Goal: Task Accomplishment & Management: Use online tool/utility

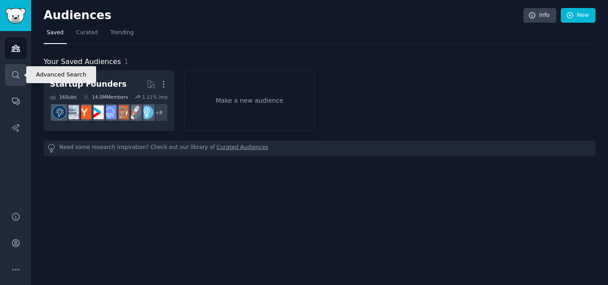
click at [12, 74] on icon "Sidebar" at bounding box center [15, 74] width 9 height 9
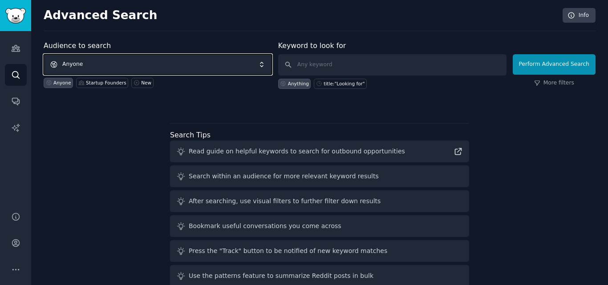
click at [163, 67] on span "Anyone" at bounding box center [158, 64] width 228 height 20
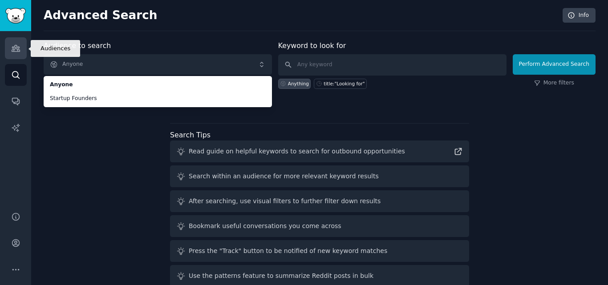
click at [22, 56] on link "Audiences" at bounding box center [16, 48] width 22 height 22
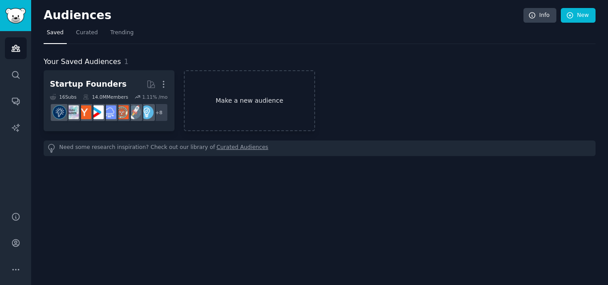
click at [205, 92] on link "Make a new audience" at bounding box center [249, 100] width 131 height 61
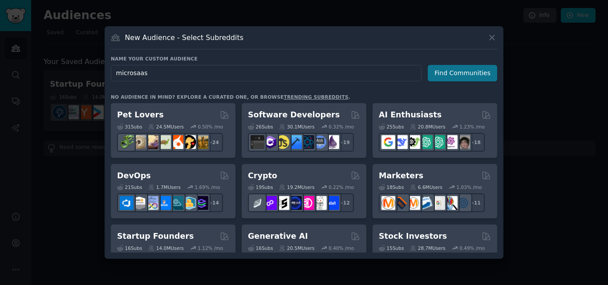
type input "microsaas"
click at [453, 79] on button "Find Communities" at bounding box center [461, 73] width 69 height 16
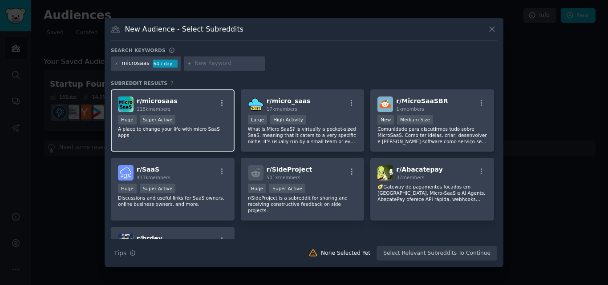
click at [181, 122] on div "Huge Super Active" at bounding box center [172, 120] width 109 height 11
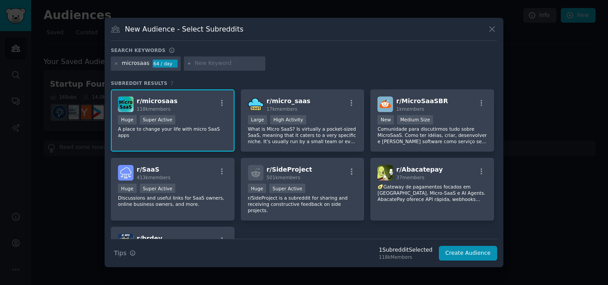
click at [181, 122] on div "Huge Super Active" at bounding box center [172, 120] width 109 height 11
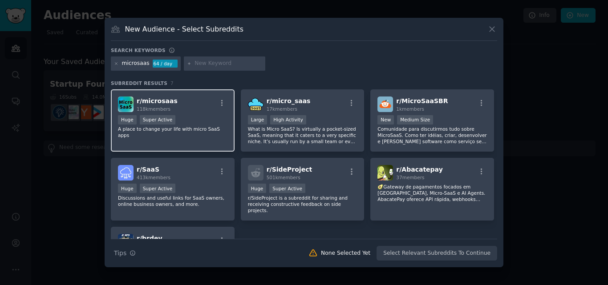
click at [179, 114] on div "r/ microsaas 118k members Huge Super Active A place to change your life with mi…" at bounding box center [173, 120] width 124 height 63
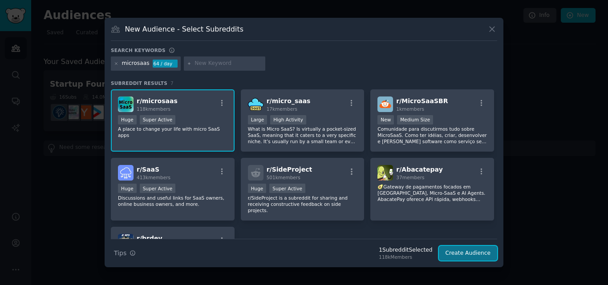
click at [457, 257] on button "Create Audience" at bounding box center [468, 253] width 59 height 15
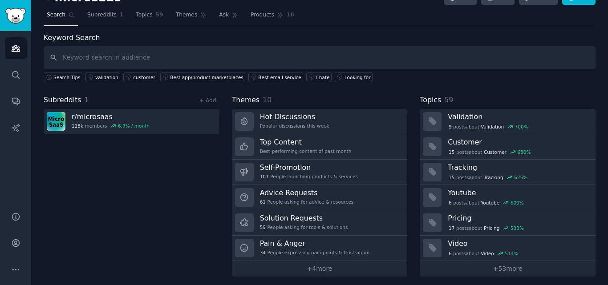
scroll to position [22, 0]
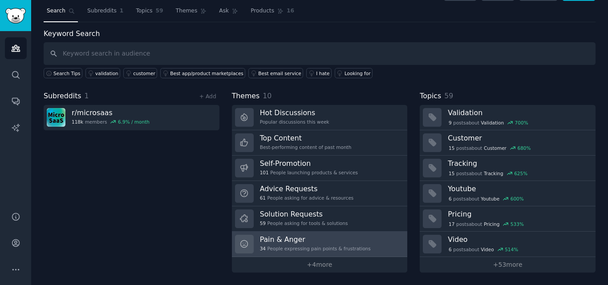
click at [346, 236] on h3 "Pain & Anger" at bounding box center [315, 239] width 111 height 9
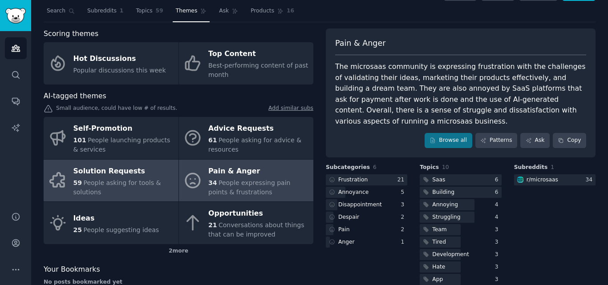
click at [166, 177] on div "Solution Requests" at bounding box center [123, 171] width 101 height 14
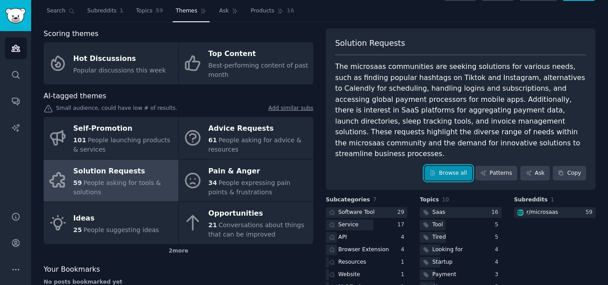
click at [448, 166] on link "Browse all" at bounding box center [448, 173] width 48 height 15
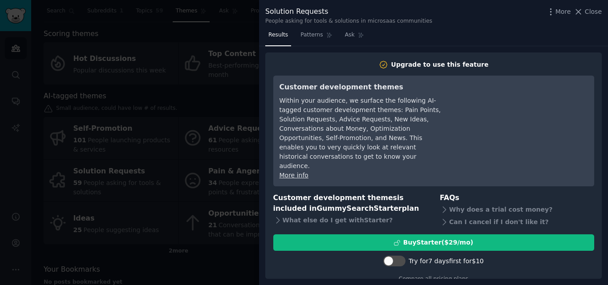
click at [185, 133] on div at bounding box center [304, 142] width 608 height 285
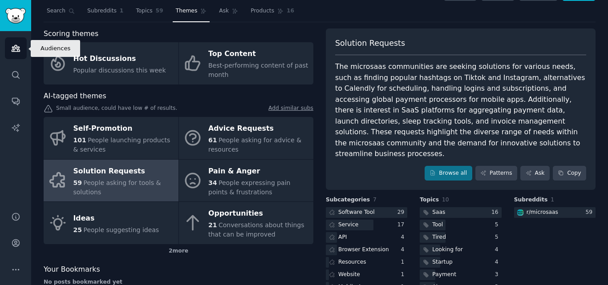
click at [13, 48] on icon "Sidebar" at bounding box center [16, 48] width 8 height 6
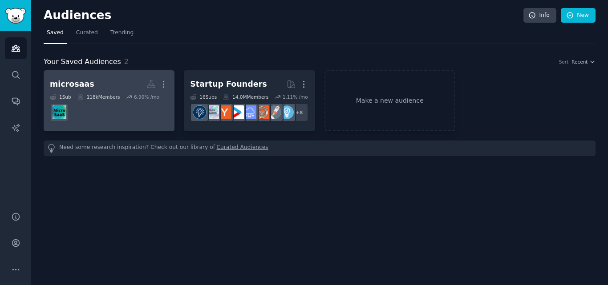
click at [145, 99] on div "6.90 % /mo" at bounding box center [146, 97] width 25 height 6
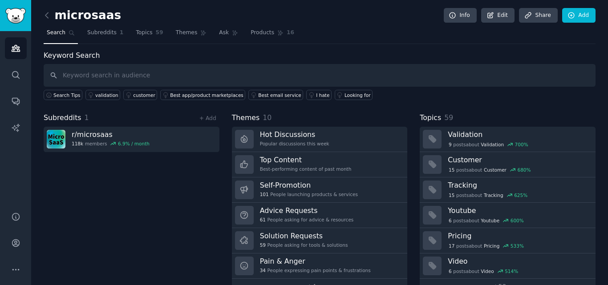
click at [179, 75] on input "text" at bounding box center [320, 75] width 552 height 23
type input "tool"
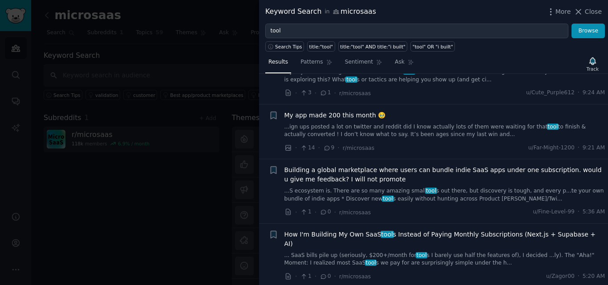
scroll to position [114, 0]
